Goal: Task Accomplishment & Management: Manage account settings

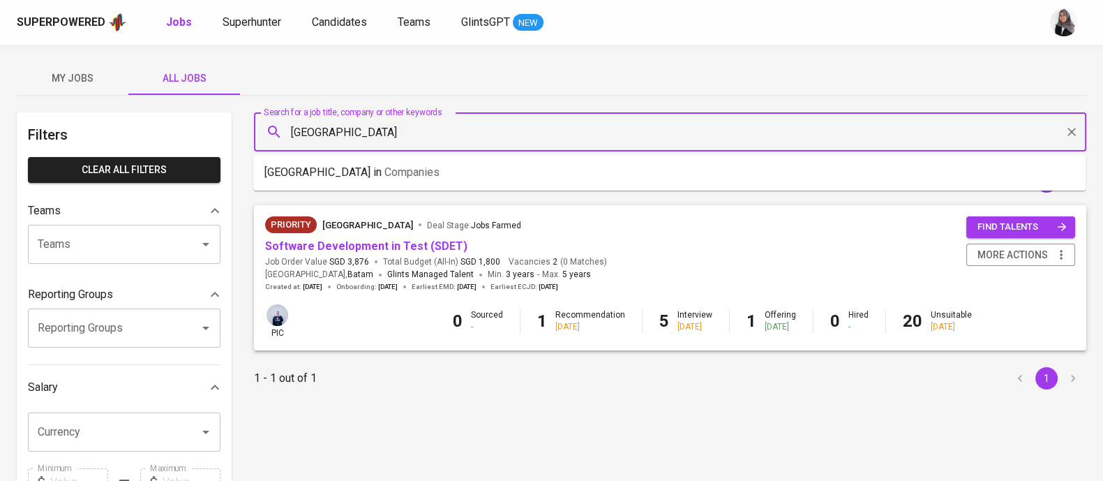
click at [410, 134] on input "[GEOGRAPHIC_DATA]" at bounding box center [673, 132] width 771 height 27
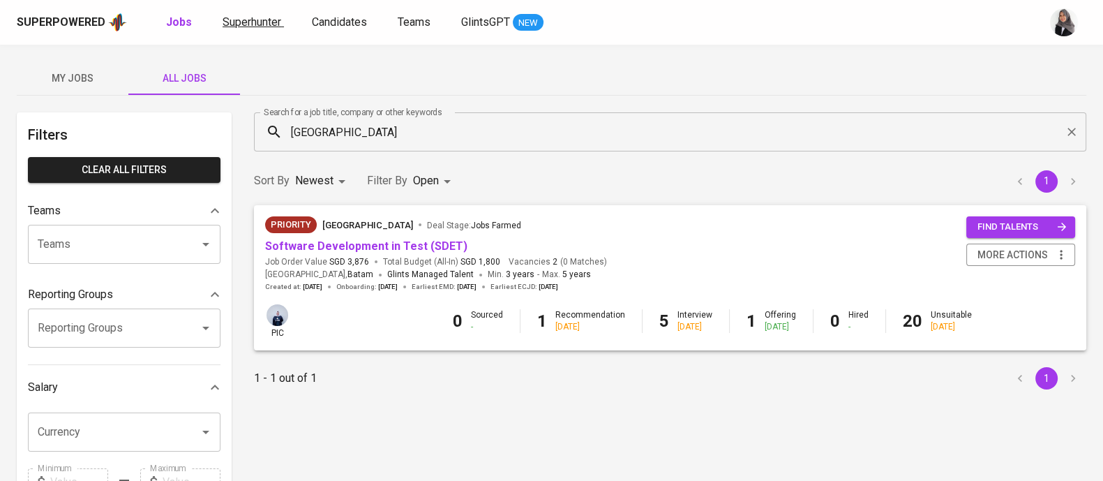
click at [241, 20] on span "Superhunter" at bounding box center [252, 21] width 59 height 13
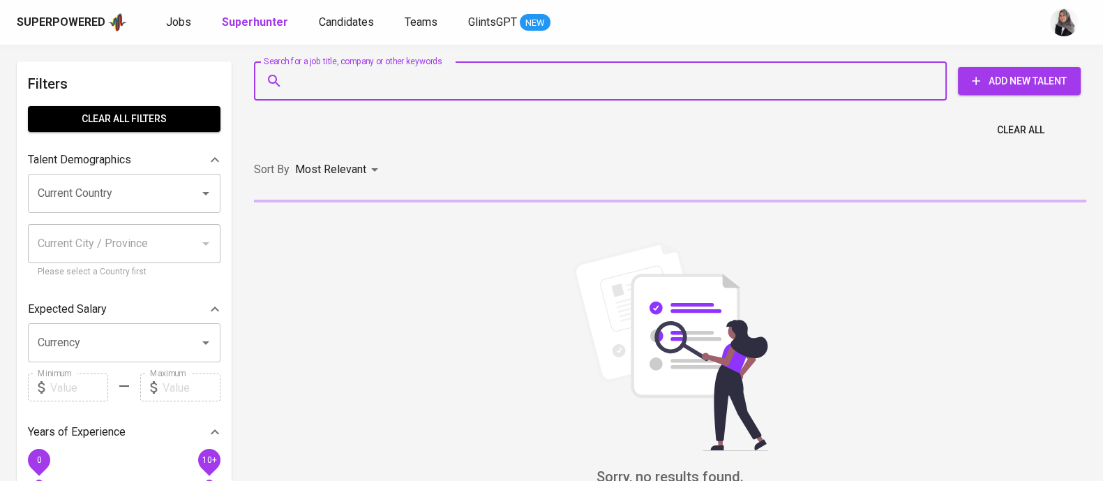
click at [470, 78] on input "Search for a job title, company or other keywords" at bounding box center [604, 81] width 632 height 27
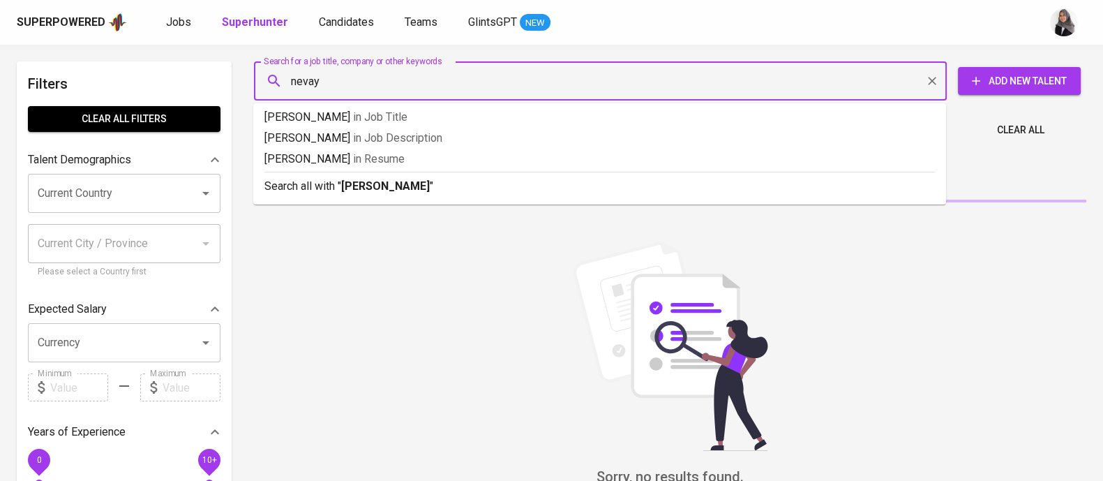
type input "nevaya"
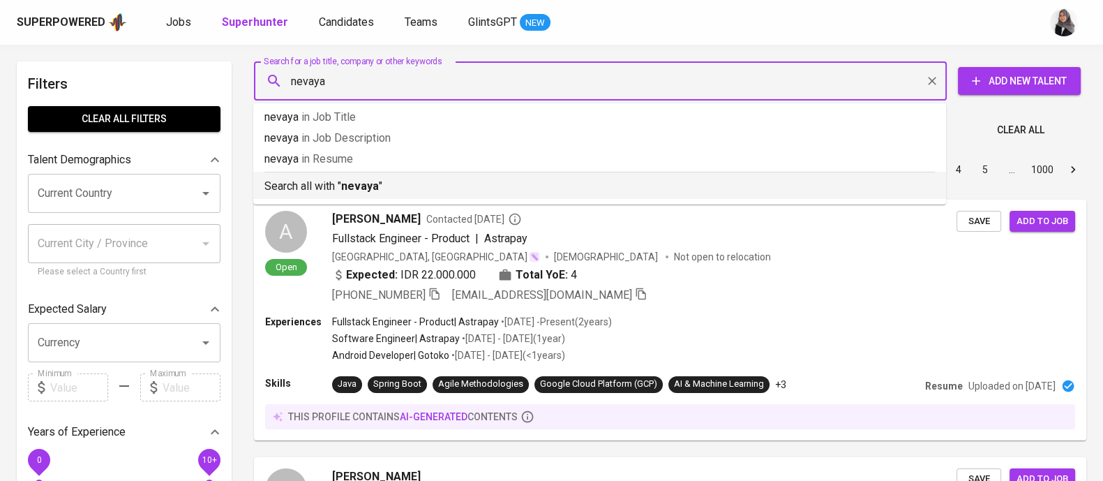
click at [482, 189] on p "Search all with " nevaya "" at bounding box center [599, 186] width 671 height 17
click at [482, 189] on div "Sort By Most Relevant MOST_RELEVANT 1 2 3 4 5 … 1000" at bounding box center [670, 170] width 849 height 43
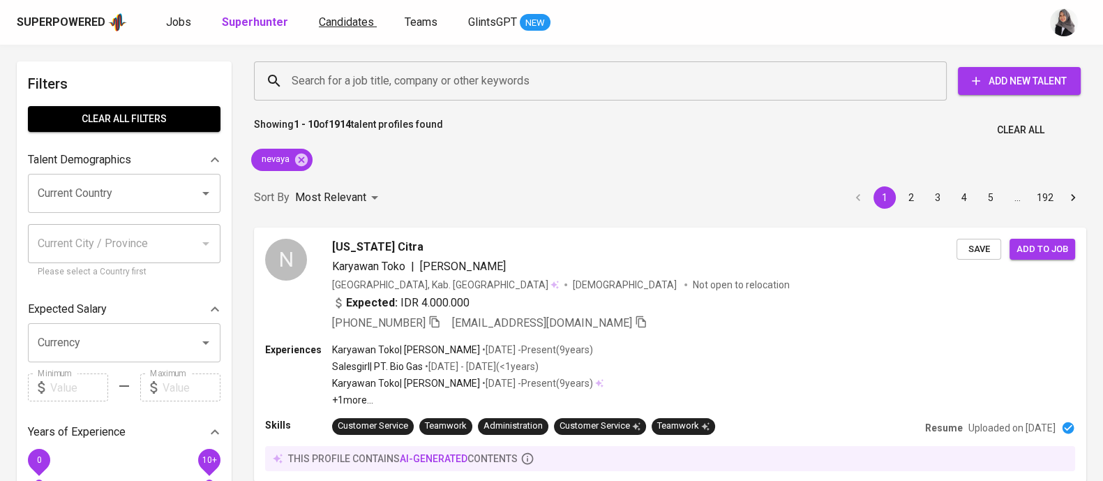
click at [331, 21] on span "Candidates" at bounding box center [346, 21] width 55 height 13
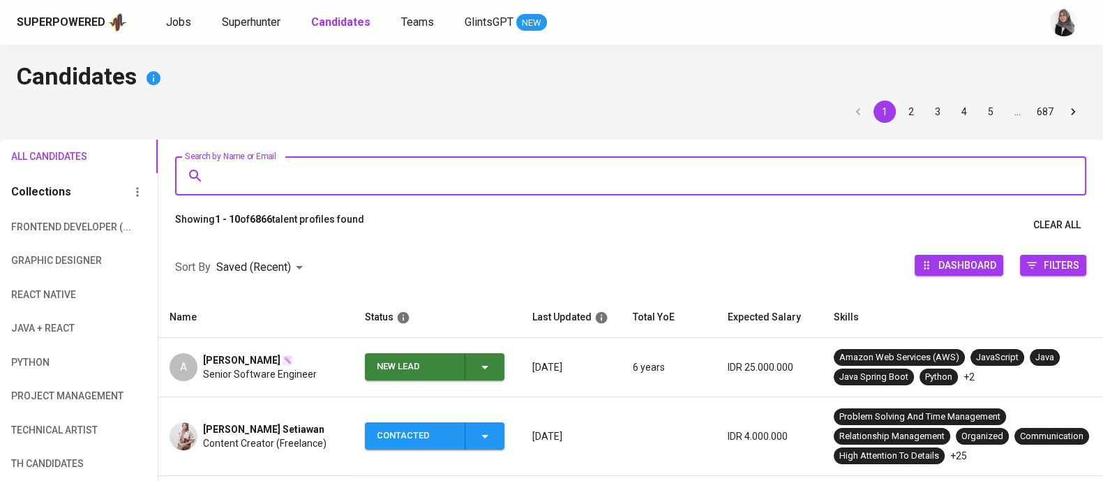
click at [439, 166] on input "Search by Name or Email" at bounding box center [634, 176] width 850 height 27
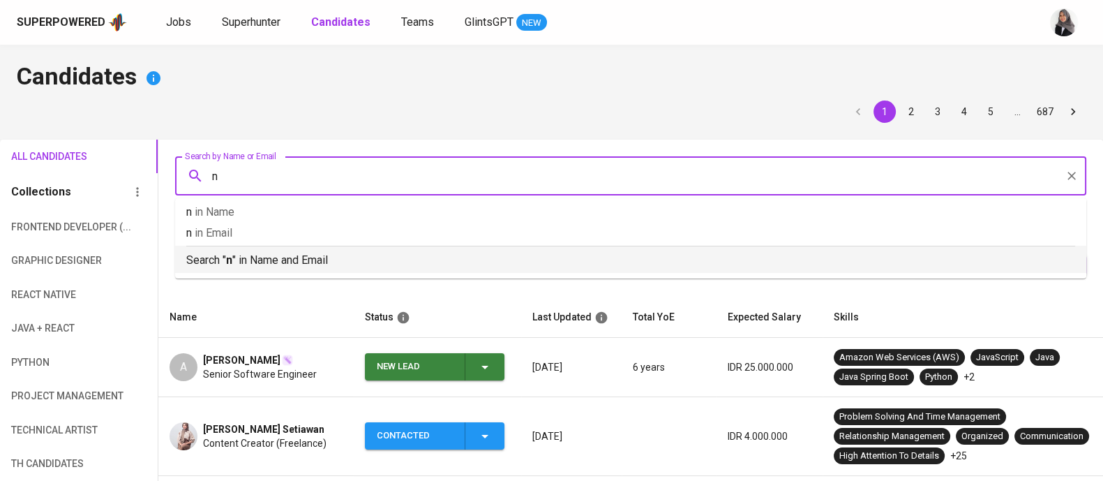
type input "n"
click at [495, 365] on span "New Lead" at bounding box center [435, 366] width 128 height 27
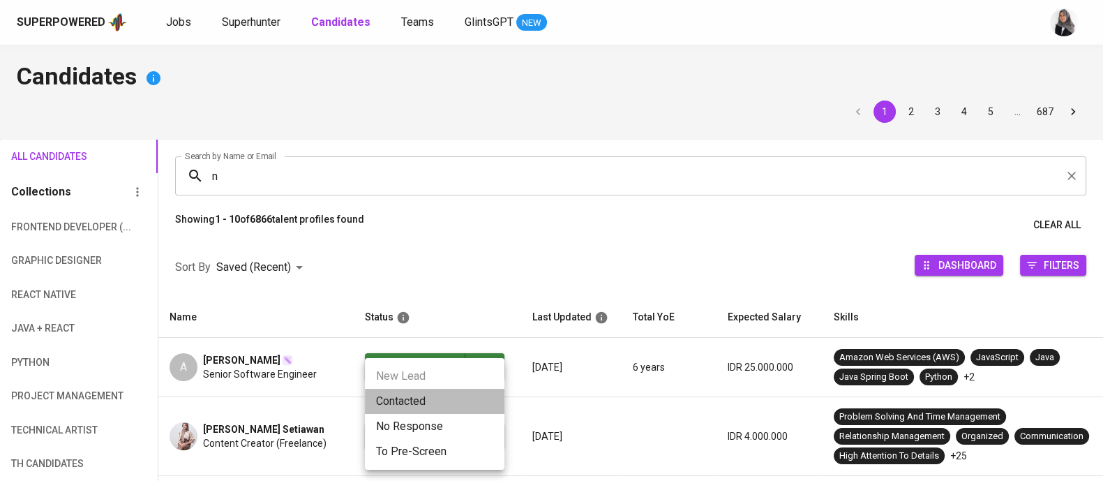
click at [458, 397] on li "Contacted" at bounding box center [435, 401] width 140 height 25
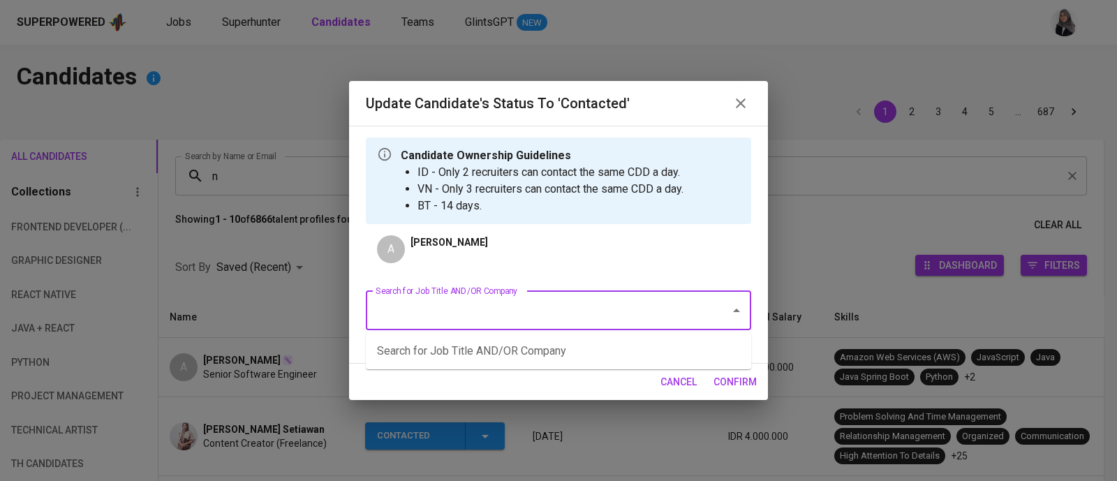
click at [466, 308] on input "Search for Job Title AND/OR Company" at bounding box center [539, 310] width 334 height 27
type input "fwd"
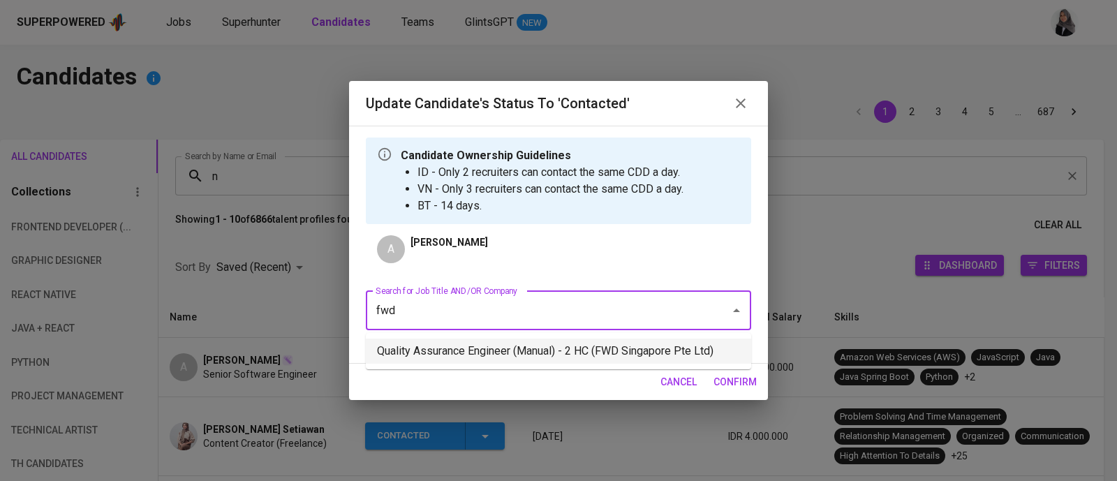
click at [530, 361] on li "Quality Assurance Engineer (Manual) - 2 HC (FWD Singapore Pte Ltd)" at bounding box center [558, 350] width 385 height 25
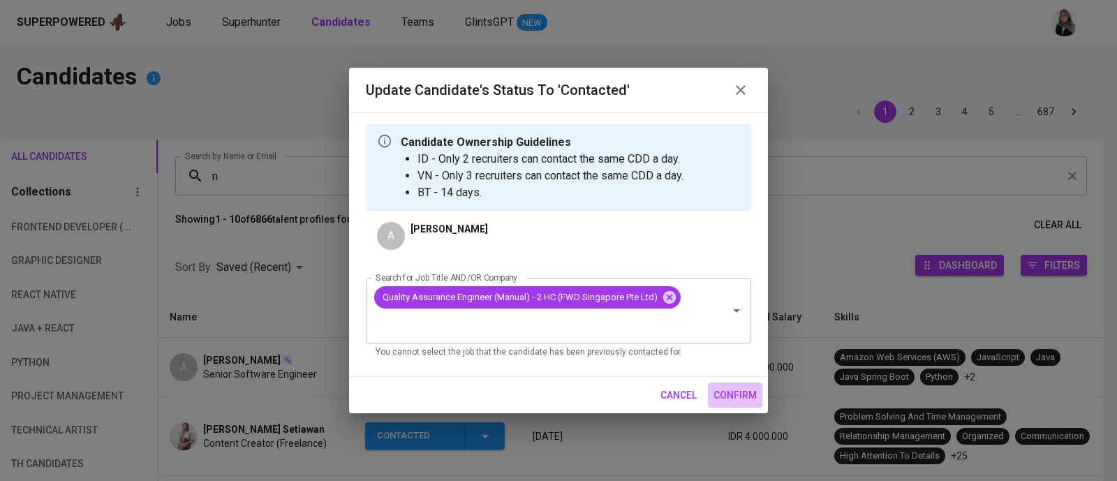
click at [733, 395] on span "confirm" at bounding box center [734, 395] width 43 height 17
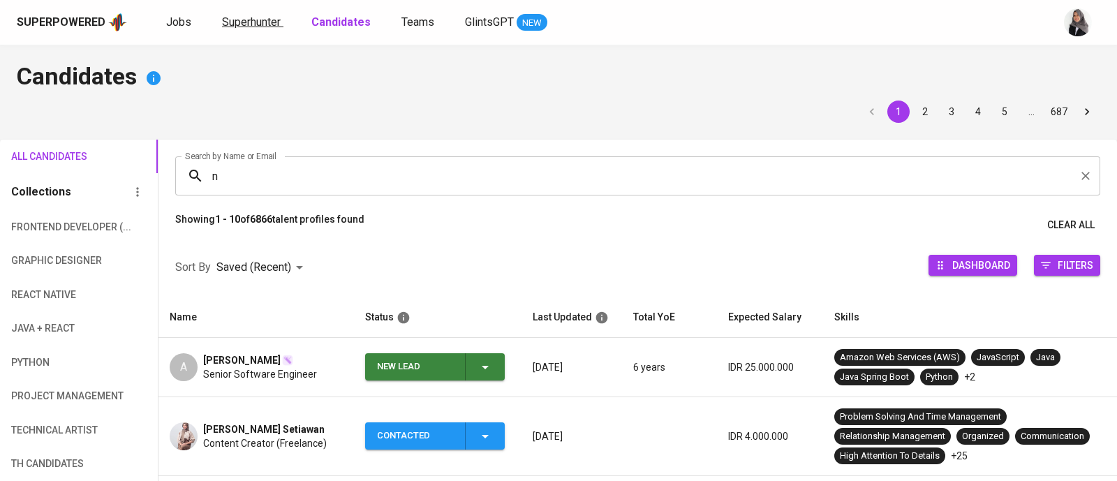
click at [234, 24] on span "Superhunter" at bounding box center [251, 21] width 59 height 13
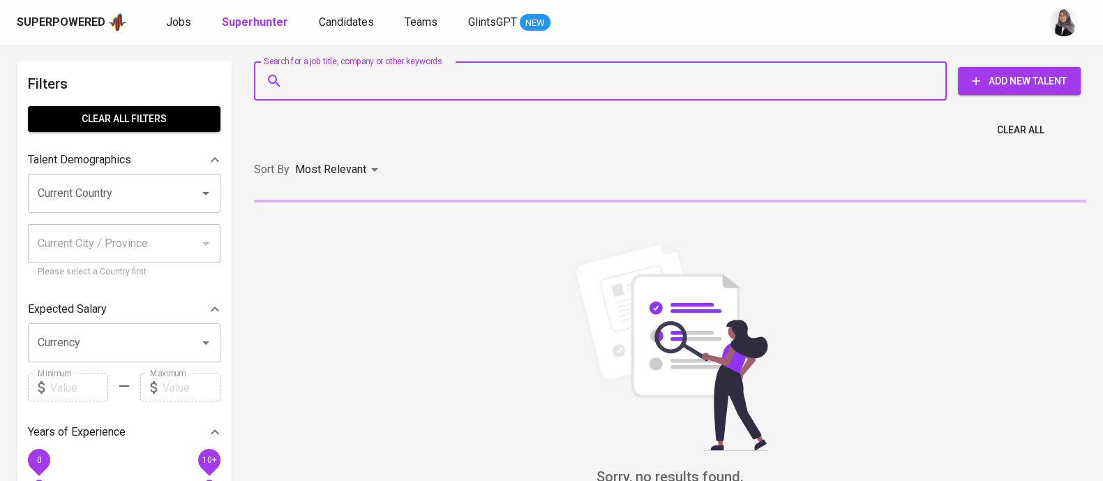
click at [405, 92] on input "Search for a job title, company or other keywords" at bounding box center [604, 81] width 632 height 27
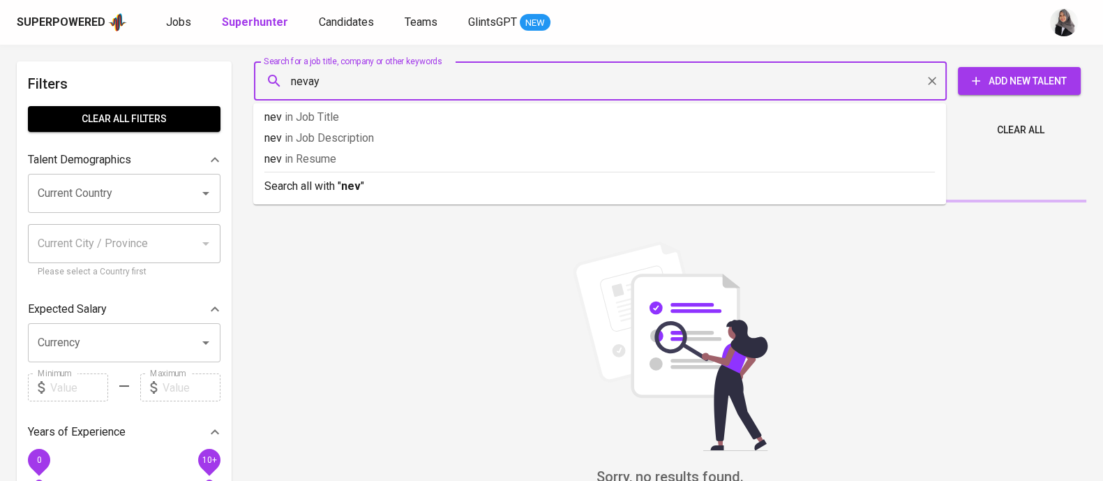
type input "nevaya"
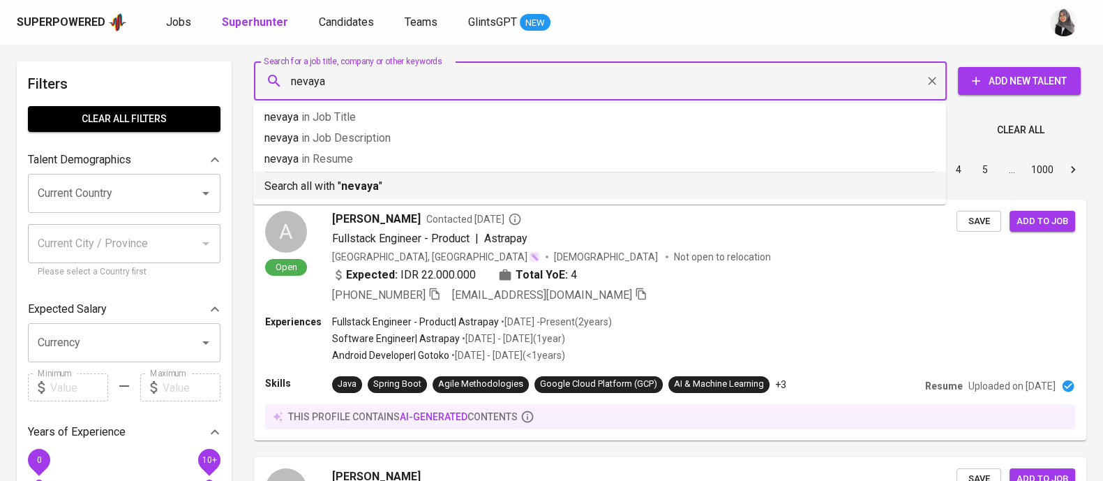
click at [474, 183] on p "Search all with " nevaya "" at bounding box center [599, 186] width 671 height 17
click at [359, 15] on span "Candidates" at bounding box center [346, 21] width 55 height 13
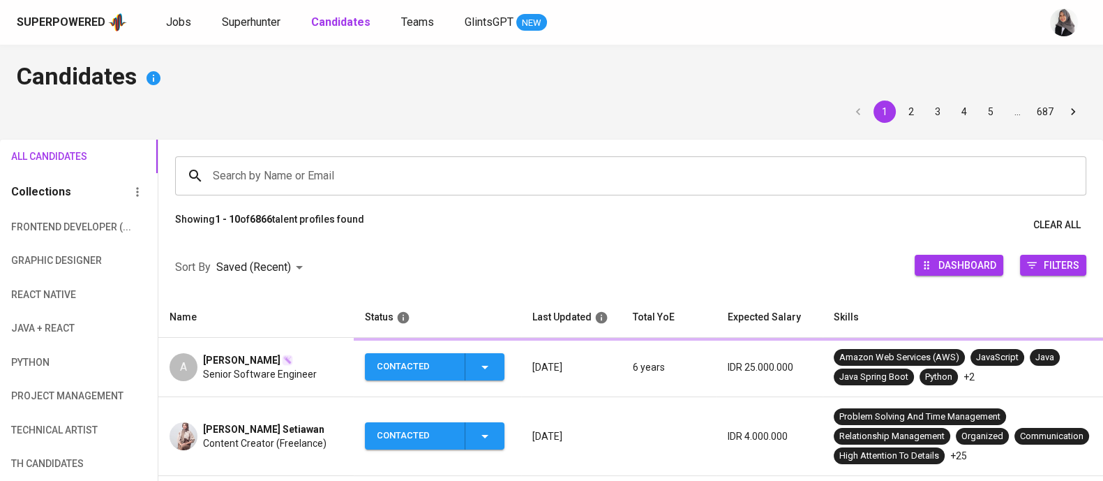
click at [359, 15] on b "Candidates" at bounding box center [340, 21] width 59 height 13
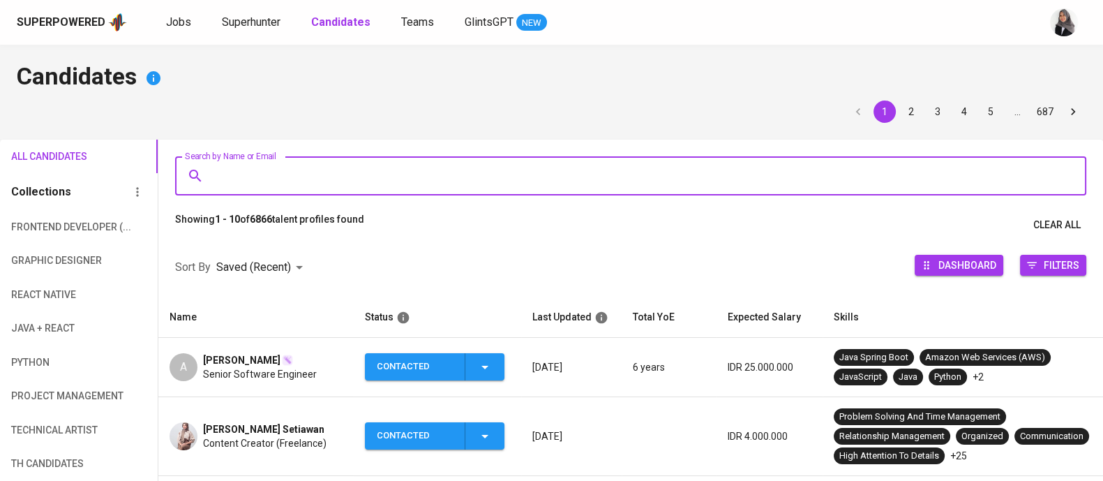
click at [365, 170] on input "Search by Name or Email" at bounding box center [634, 176] width 850 height 27
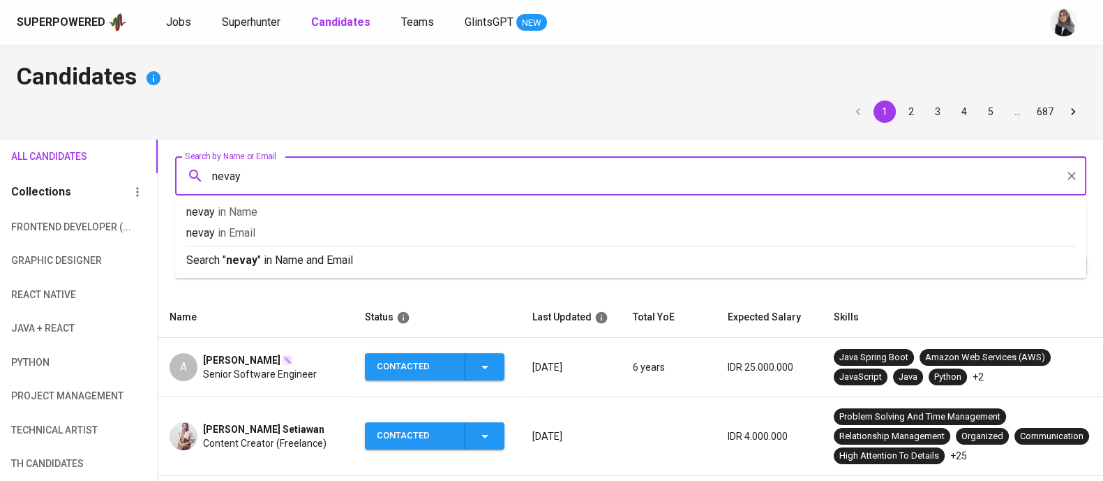
type input "nevaya"
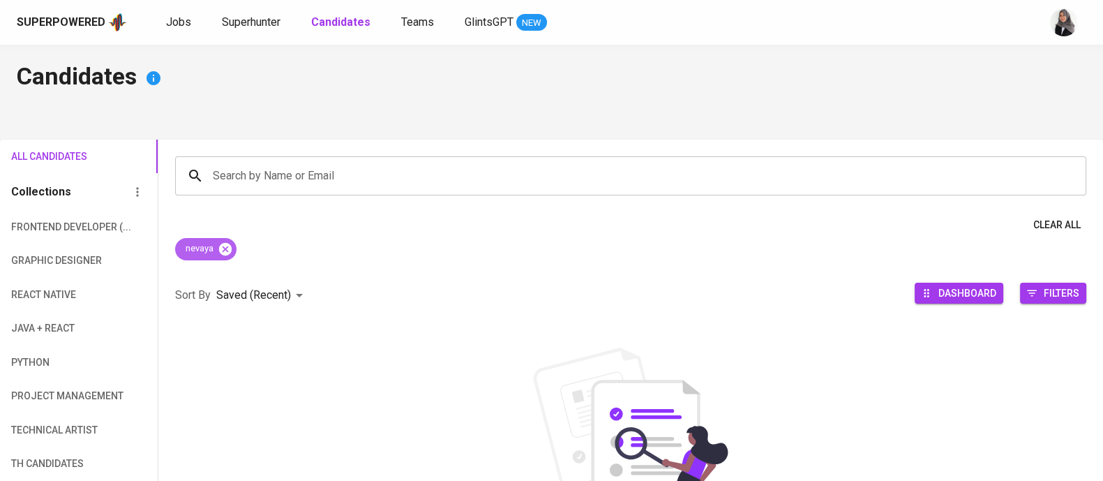
click at [225, 251] on icon at bounding box center [225, 248] width 13 height 13
